Goal: Navigation & Orientation: Understand site structure

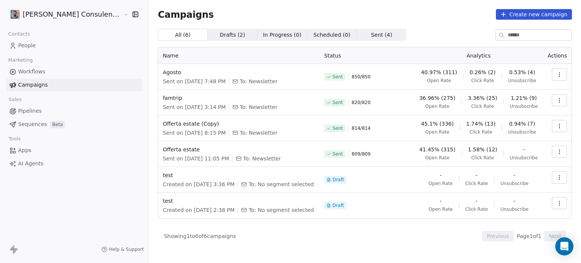
click at [30, 71] on span "Workflows" at bounding box center [31, 72] width 27 height 8
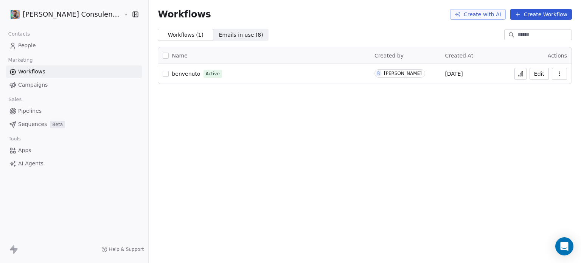
click at [36, 86] on span "Campaigns" at bounding box center [33, 85] width 30 height 8
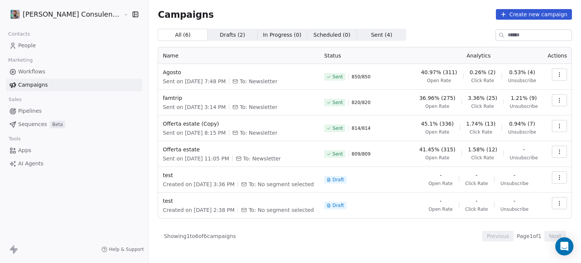
click at [33, 47] on span "People" at bounding box center [27, 46] width 18 height 8
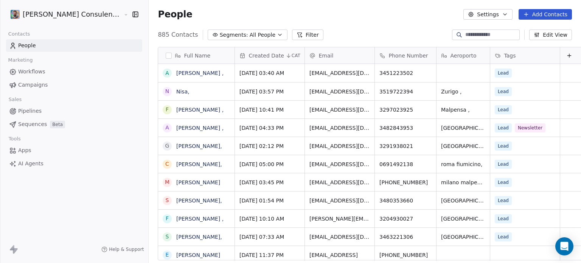
scroll to position [225, 437]
click at [39, 110] on span "Pipelines" at bounding box center [29, 111] width 23 height 8
